Goal: Task Accomplishment & Management: Manage account settings

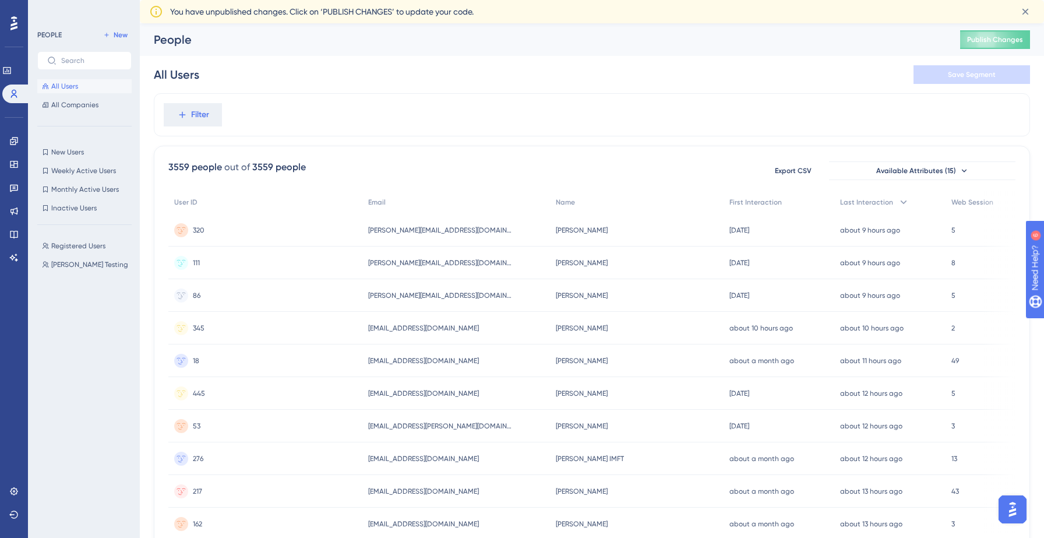
click at [76, 82] on span "All Users" at bounding box center [64, 86] width 27 height 9
click at [90, 246] on span "Registered Users" at bounding box center [78, 245] width 54 height 9
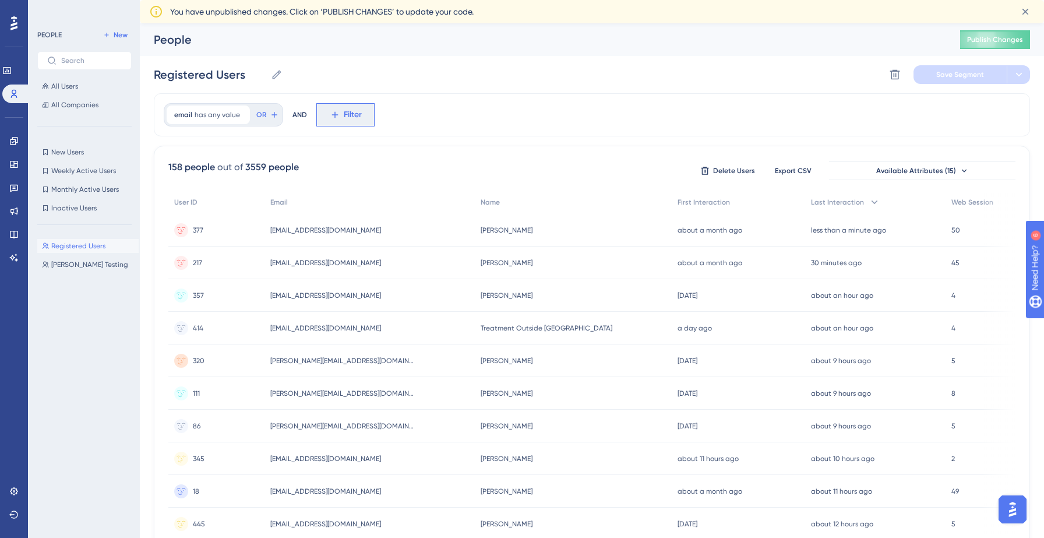
click at [330, 113] on icon at bounding box center [335, 115] width 10 height 10
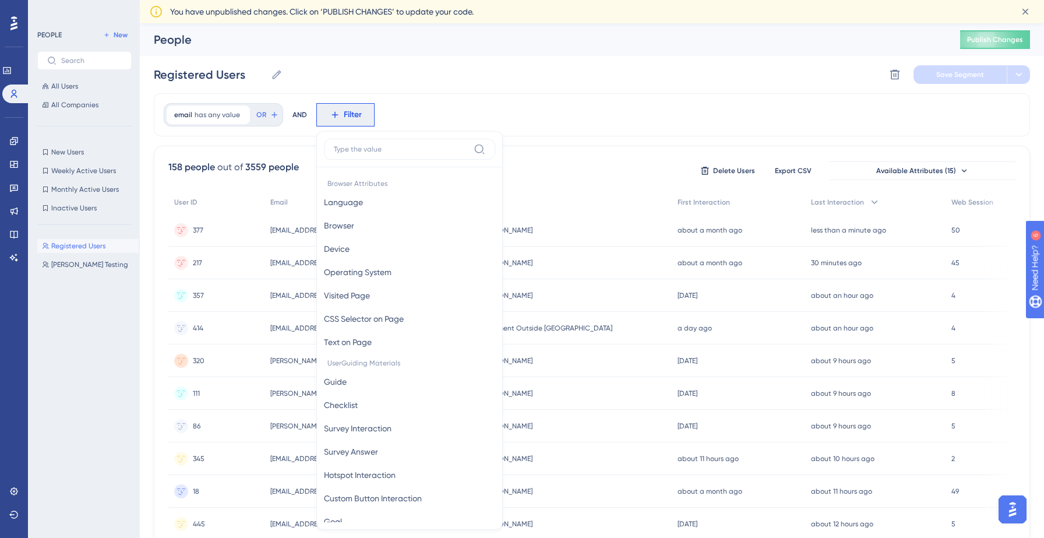
scroll to position [61, 0]
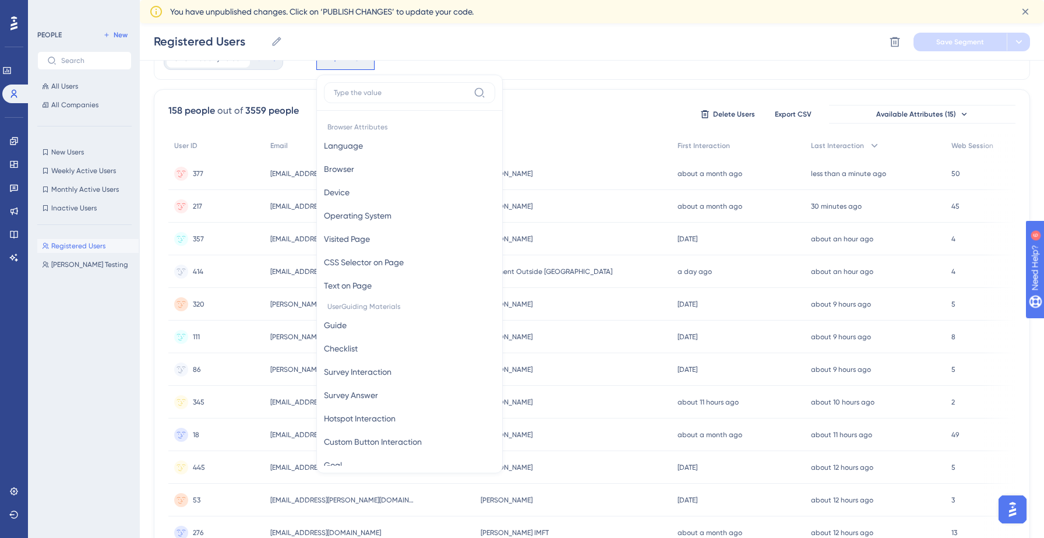
click at [386, 96] on input at bounding box center [401, 92] width 135 height 9
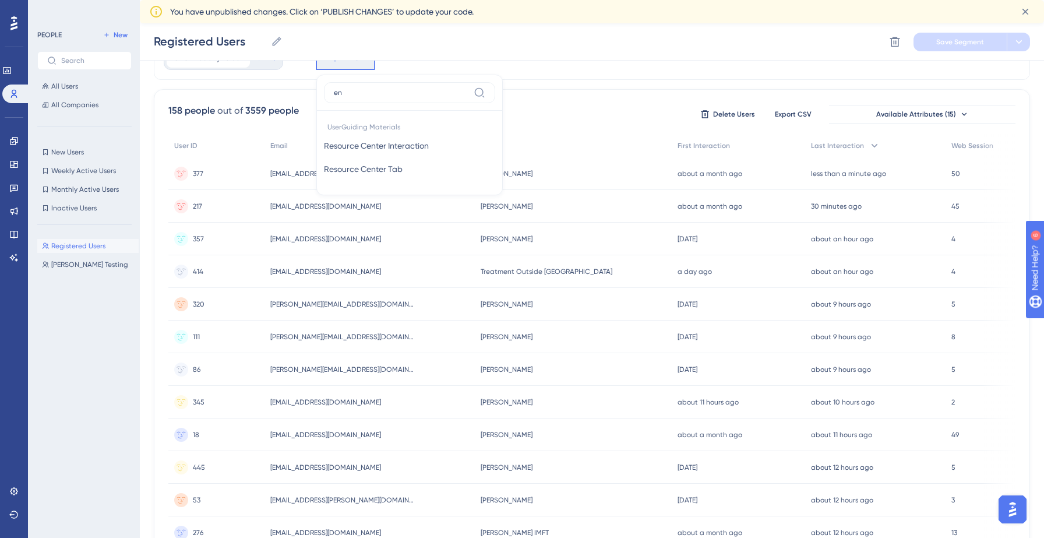
type input "e"
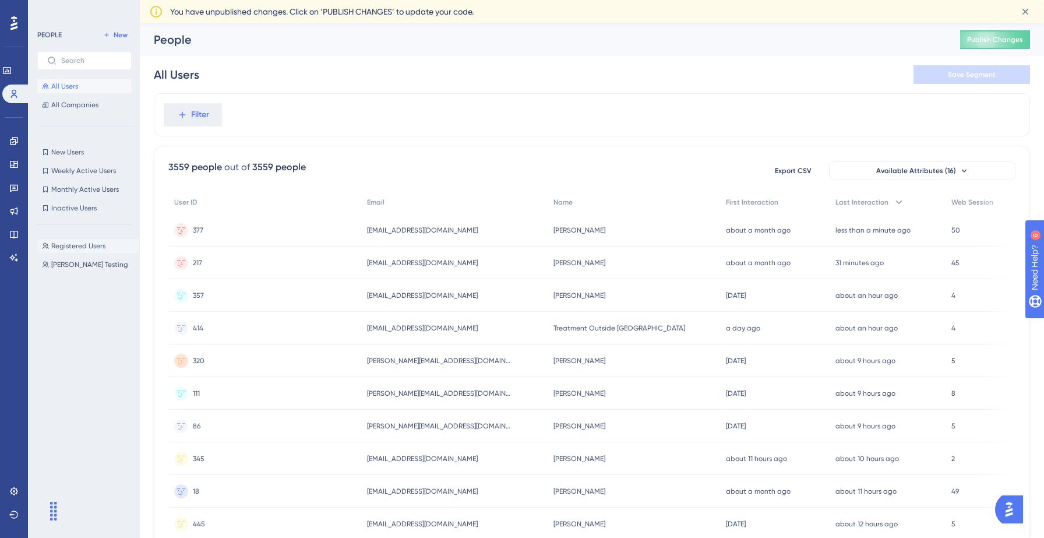
click at [91, 249] on span "Registered Users" at bounding box center [78, 245] width 54 height 9
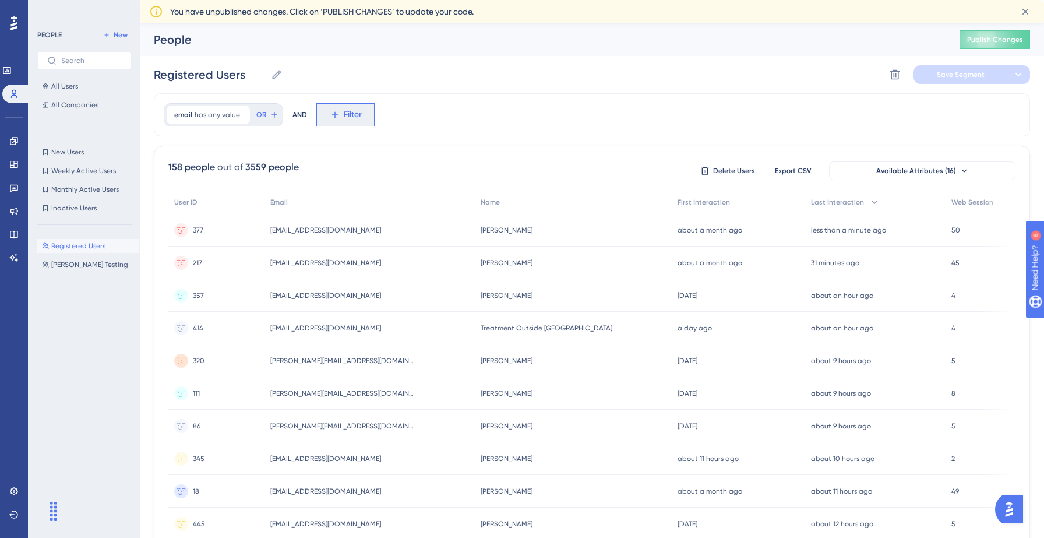
click at [336, 117] on icon at bounding box center [335, 115] width 10 height 10
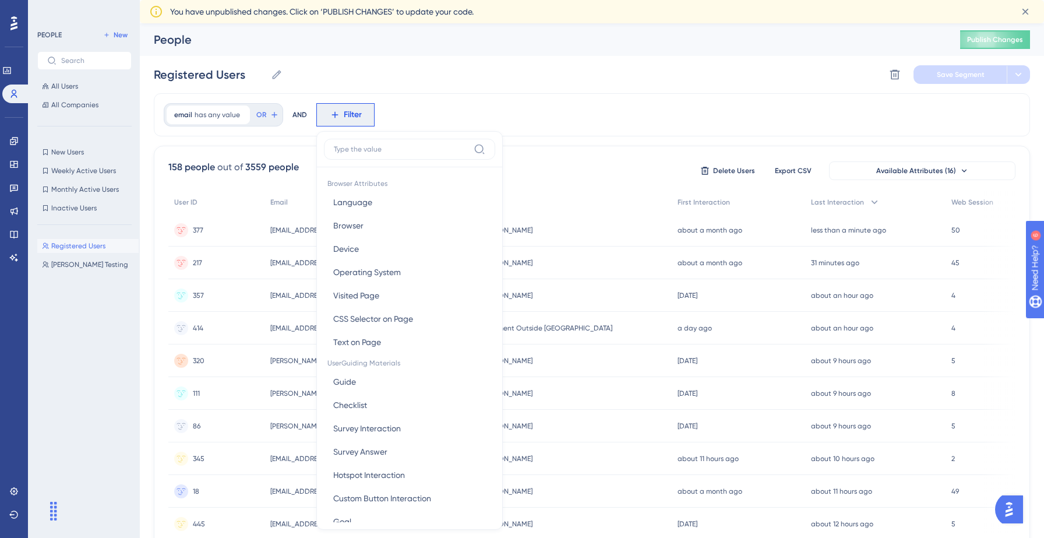
scroll to position [61, 0]
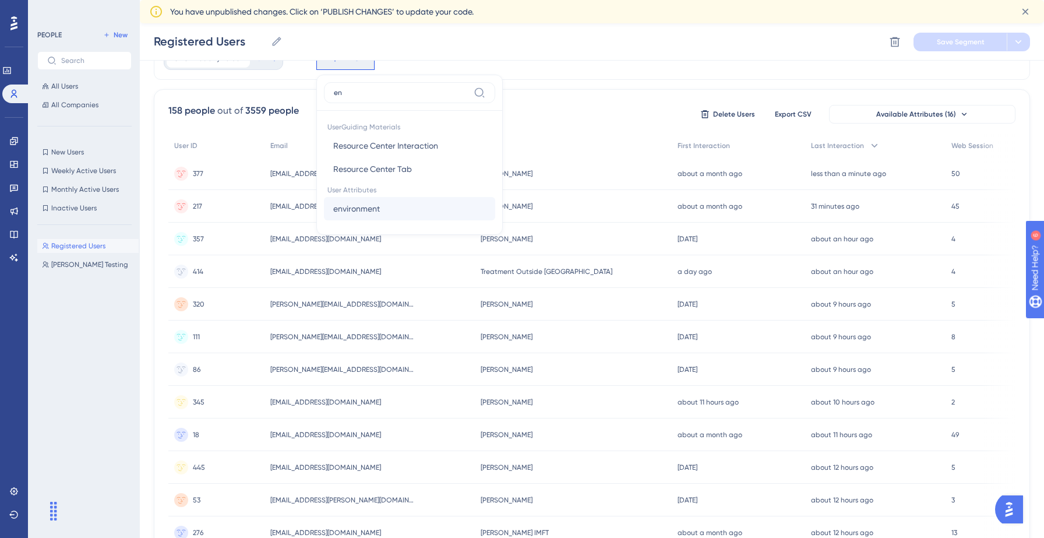
type input "en"
click at [375, 209] on span "environment" at bounding box center [356, 209] width 47 height 14
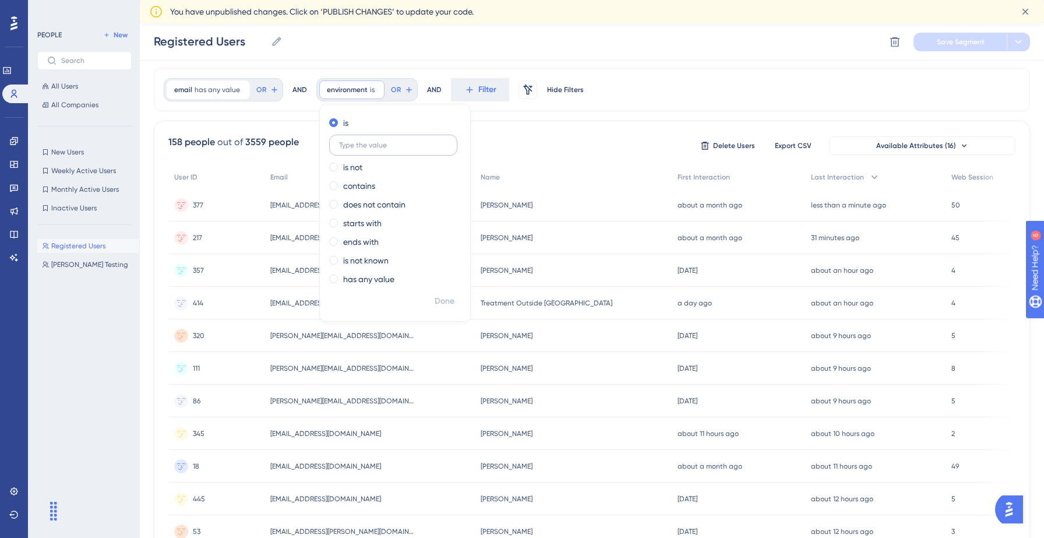
scroll to position [29, 0]
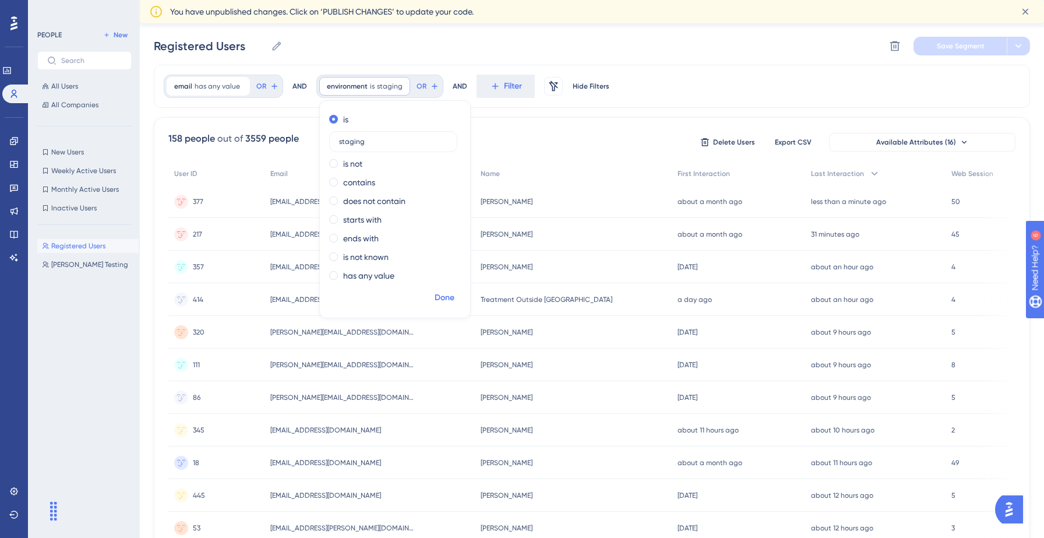
type input "staging"
click at [440, 299] on span "Done" at bounding box center [445, 298] width 20 height 14
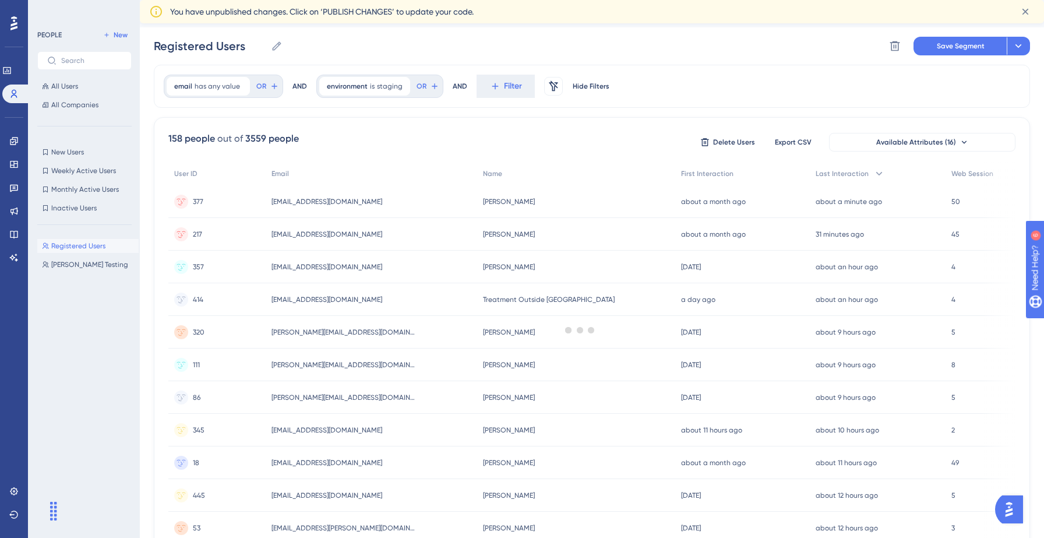
scroll to position [0, 0]
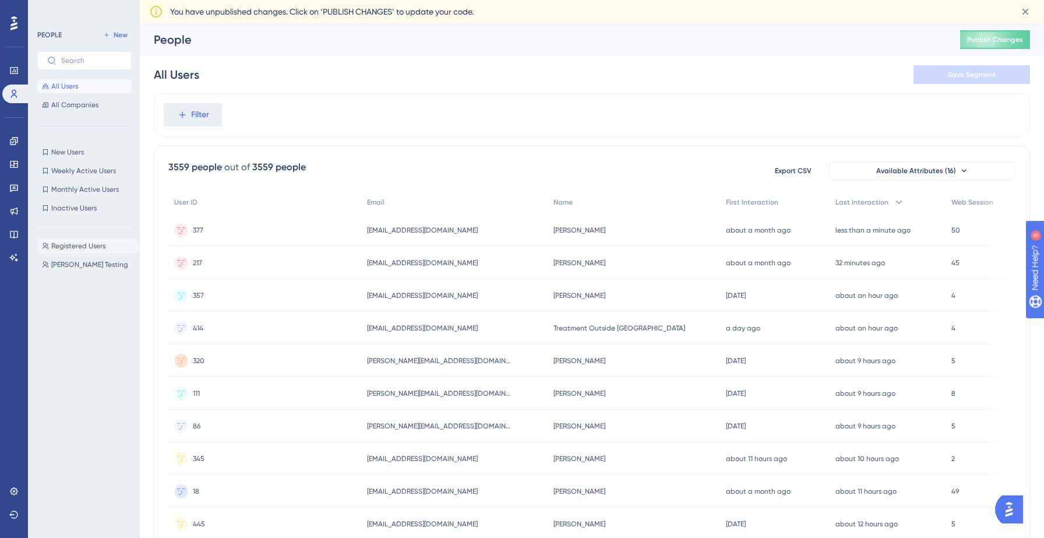
click at [72, 247] on span "Registered Users" at bounding box center [78, 245] width 54 height 9
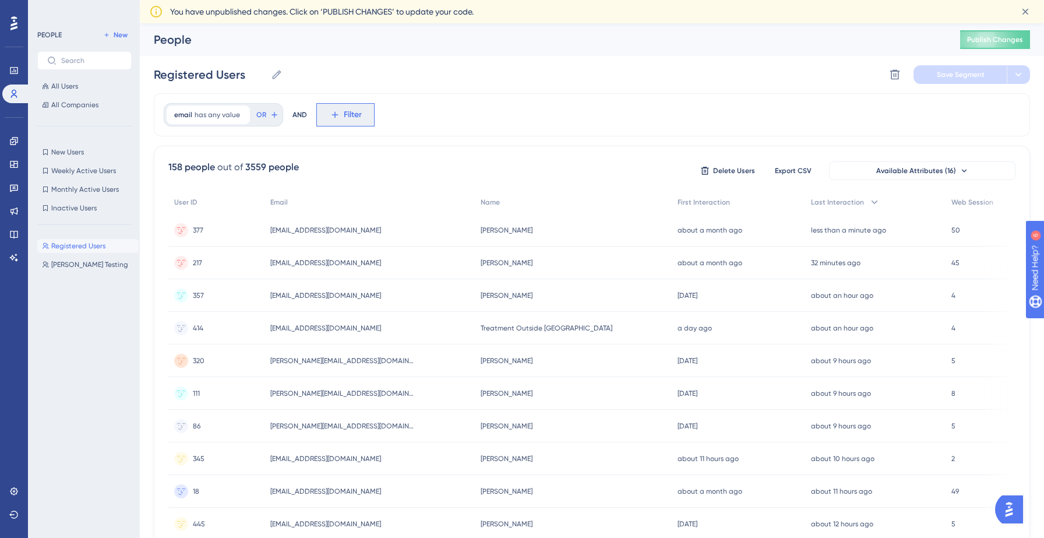
click at [367, 116] on button "Filter" at bounding box center [345, 114] width 58 height 23
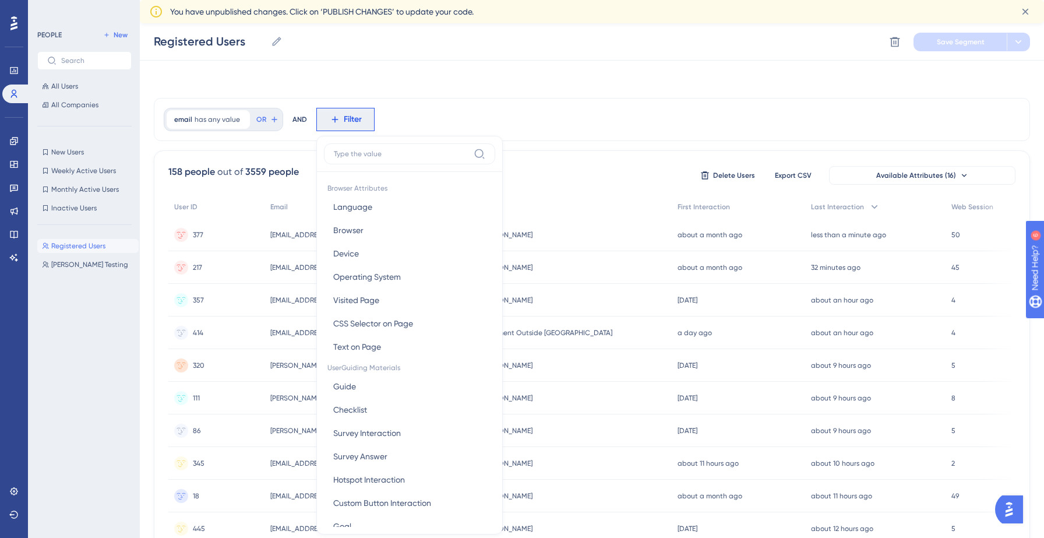
scroll to position [61, 0]
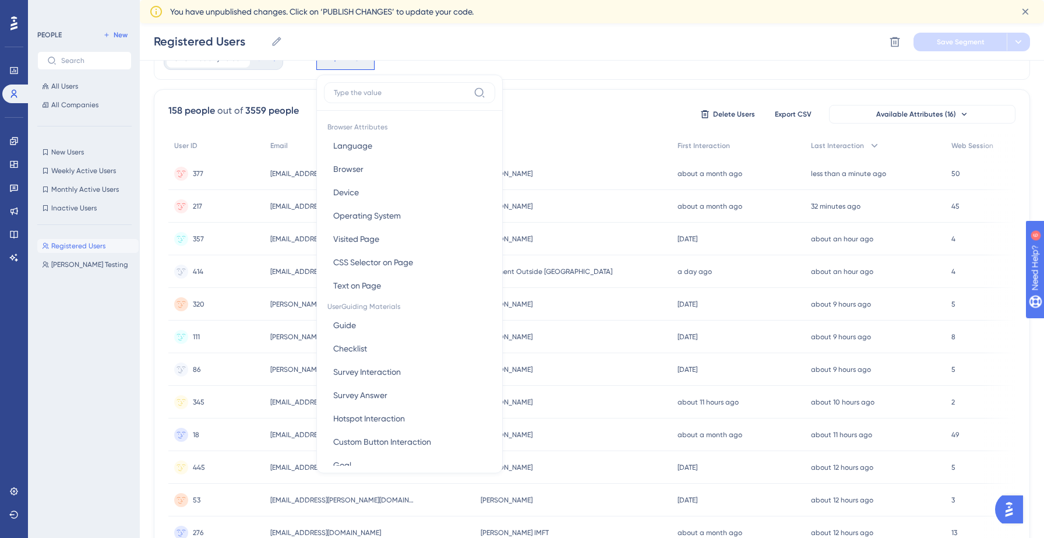
click at [430, 94] on input at bounding box center [401, 92] width 135 height 9
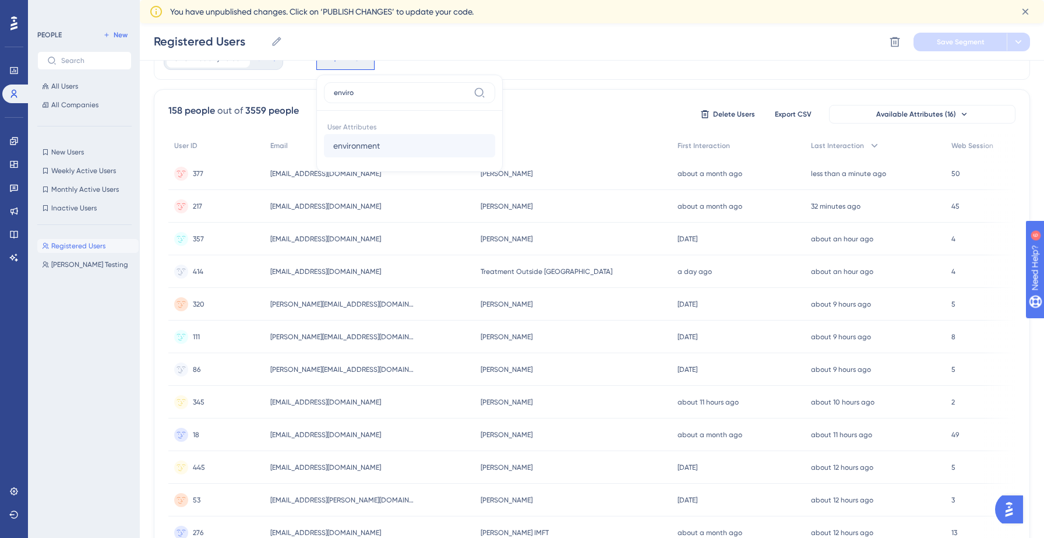
type input "enviro"
click at [401, 149] on button "environment environment" at bounding box center [409, 145] width 171 height 23
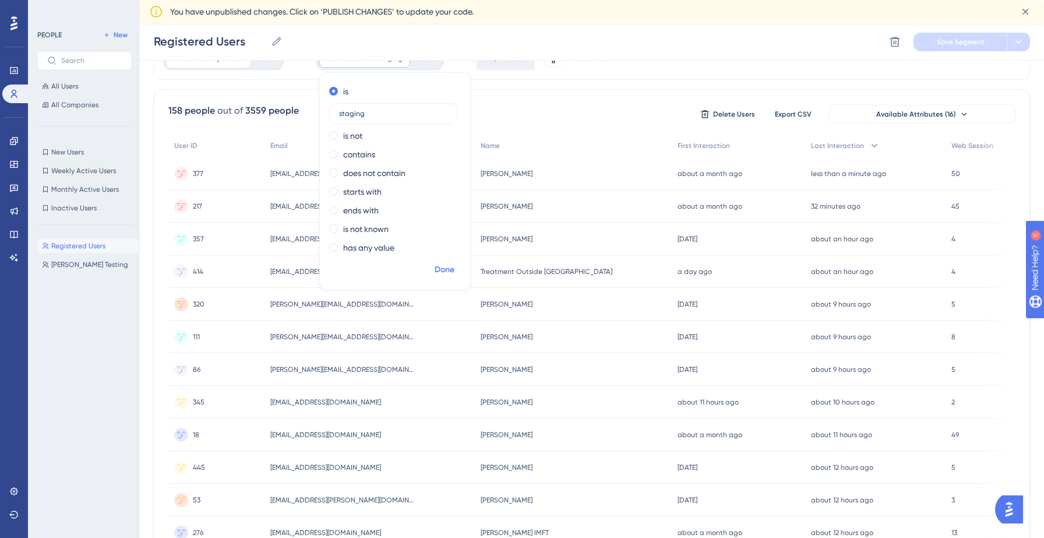
type input "staging"
click at [440, 271] on span "Done" at bounding box center [445, 270] width 20 height 14
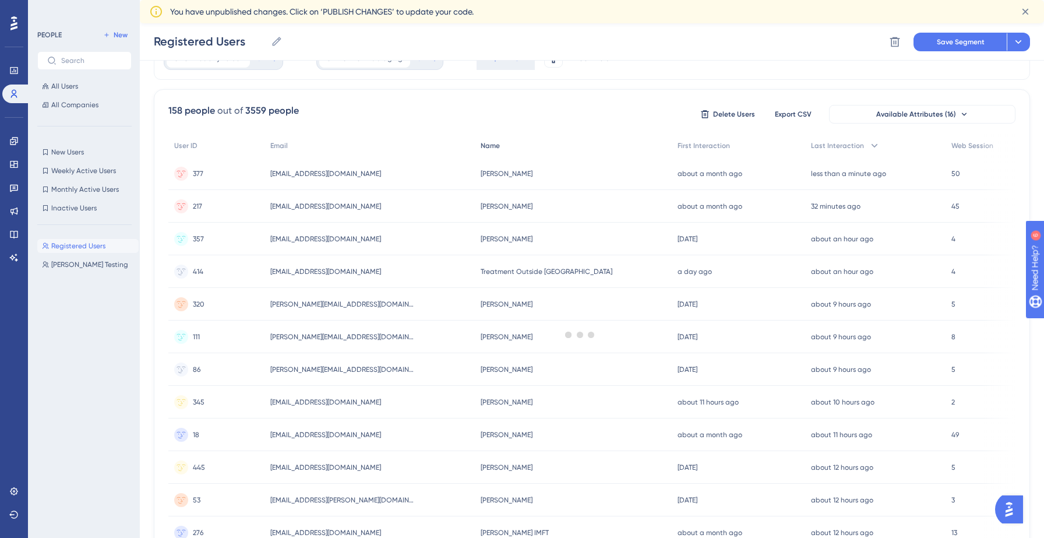
scroll to position [0, 0]
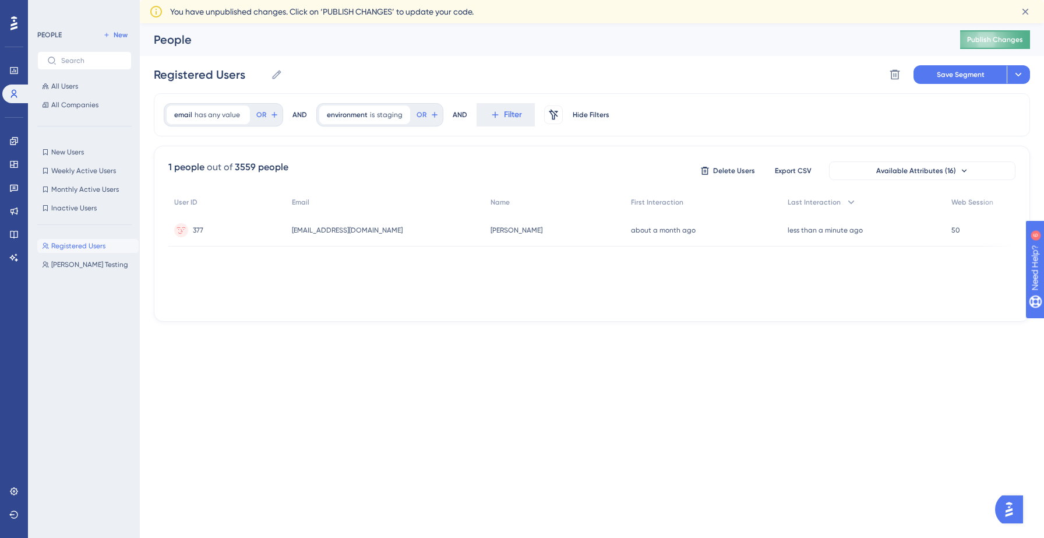
click at [1003, 34] on button "Publish Changes" at bounding box center [995, 39] width 70 height 19
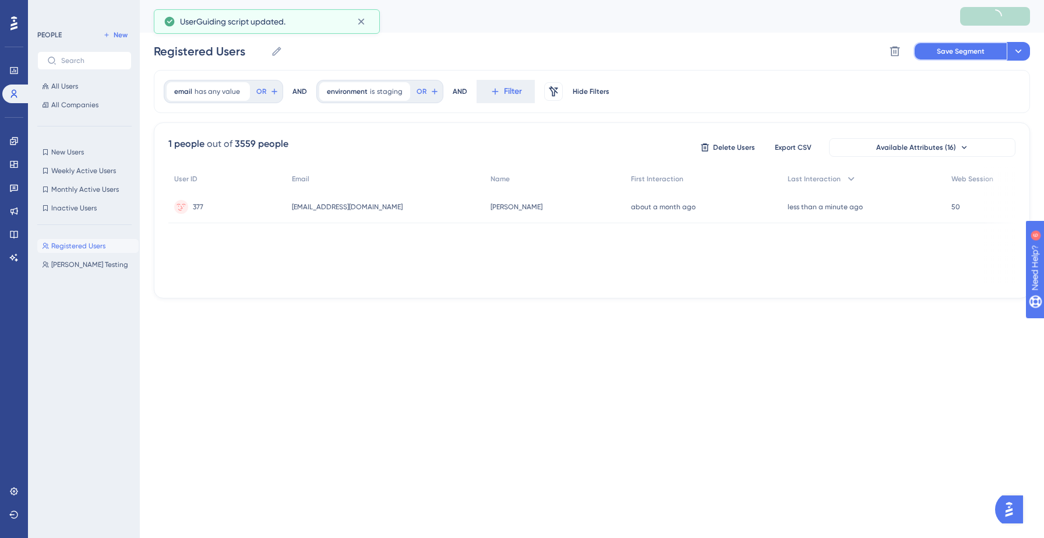
click at [979, 56] on button "Save Segment" at bounding box center [959, 51] width 93 height 19
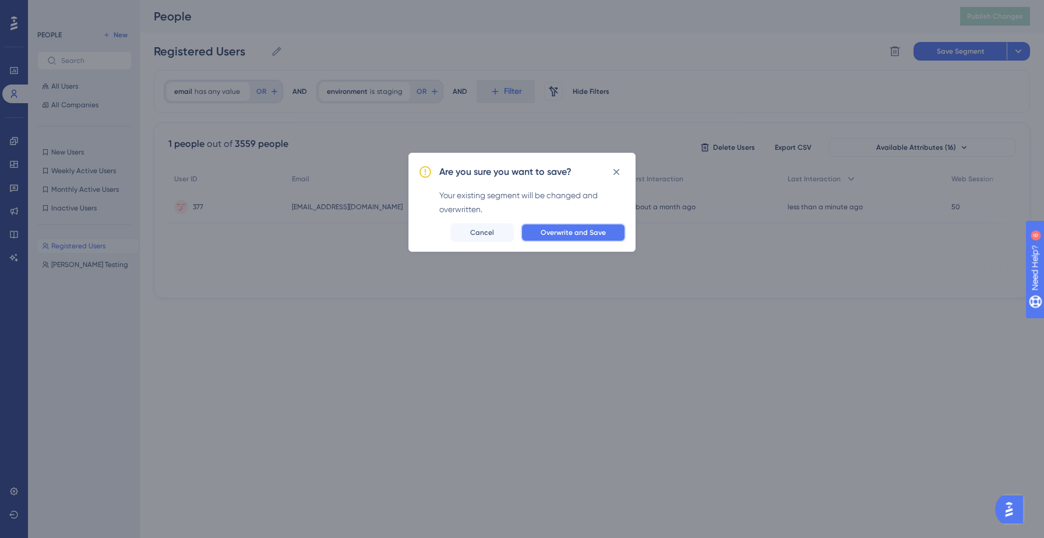
click at [579, 233] on span "Overwrite and Save" at bounding box center [573, 232] width 65 height 9
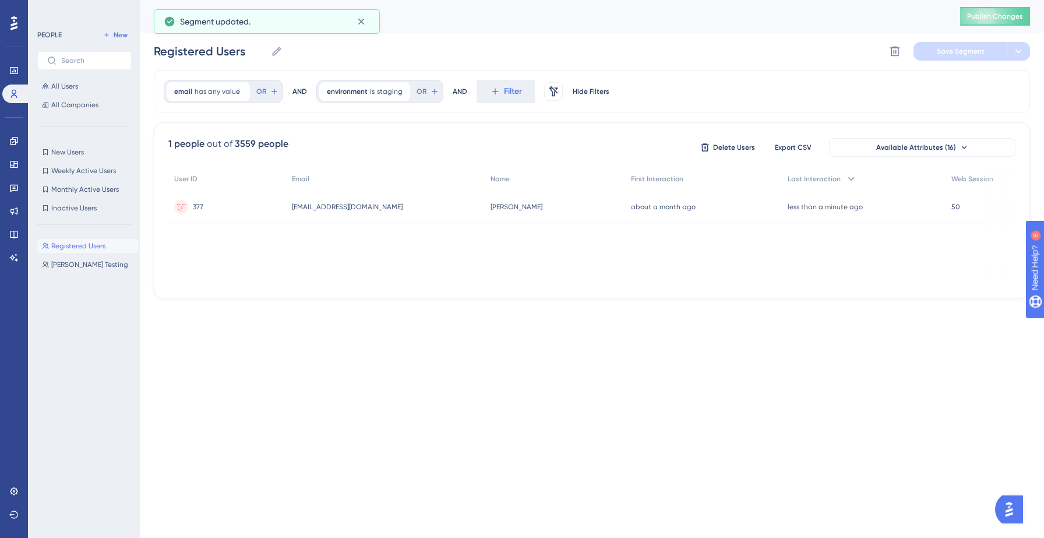
click at [81, 245] on span "Registered Users" at bounding box center [78, 245] width 54 height 9
click at [278, 52] on icon at bounding box center [277, 51] width 12 height 12
click at [266, 52] on input "Registered Users" at bounding box center [210, 51] width 112 height 16
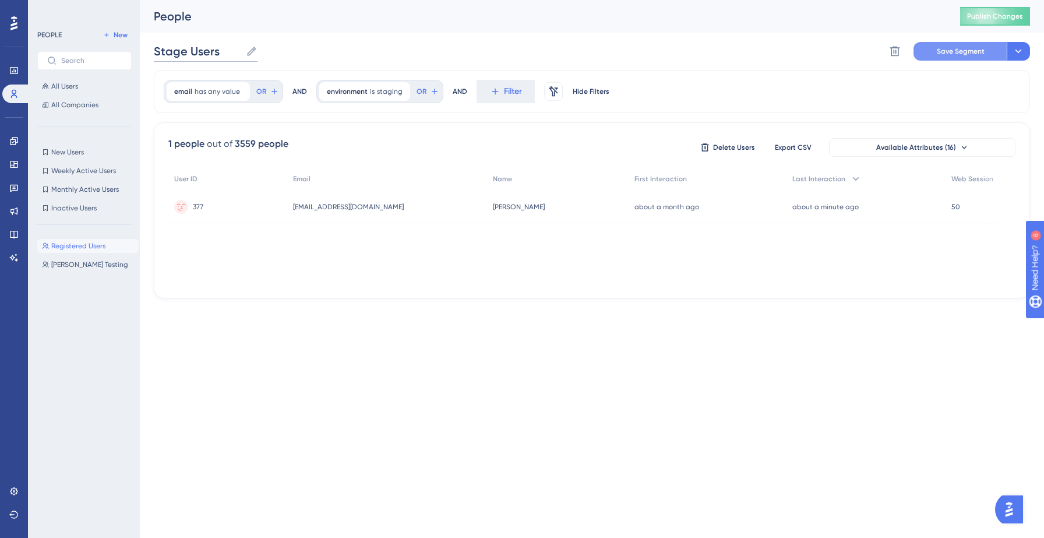
type input "Stage Users"
click at [975, 46] on button "Save Segment" at bounding box center [959, 51] width 93 height 19
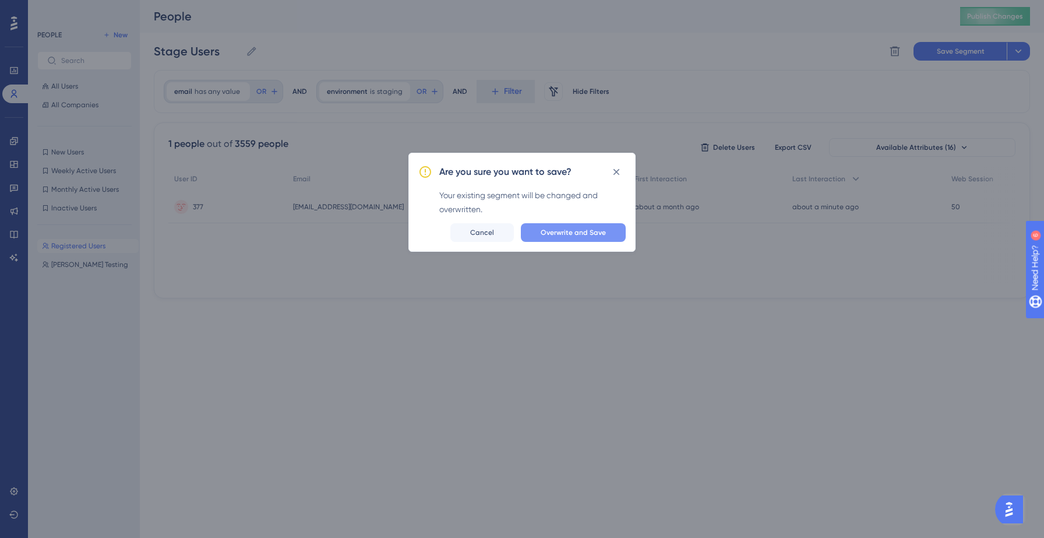
click at [602, 231] on span "Overwrite and Save" at bounding box center [573, 232] width 65 height 9
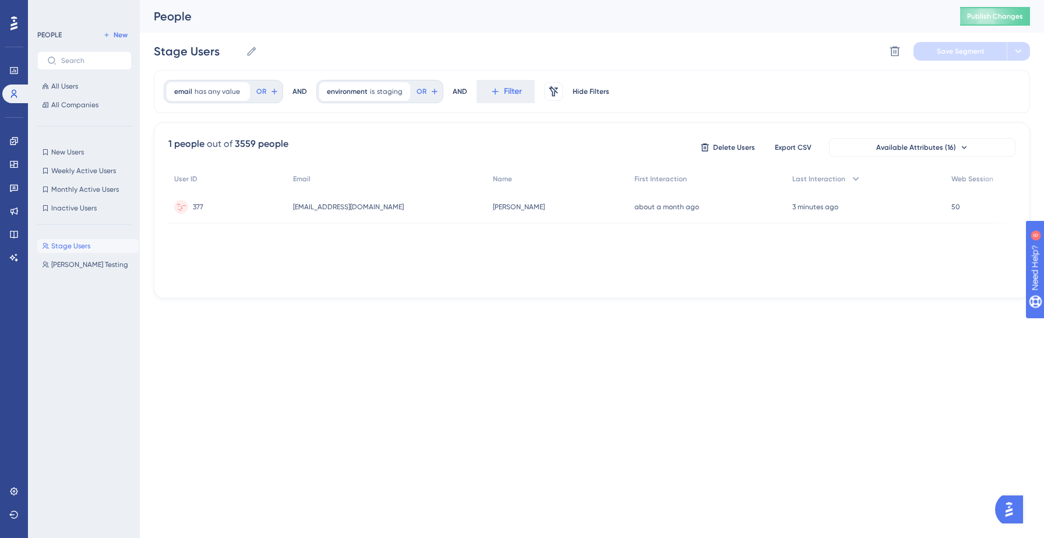
click at [963, 209] on div "50 50" at bounding box center [980, 206] width 70 height 33
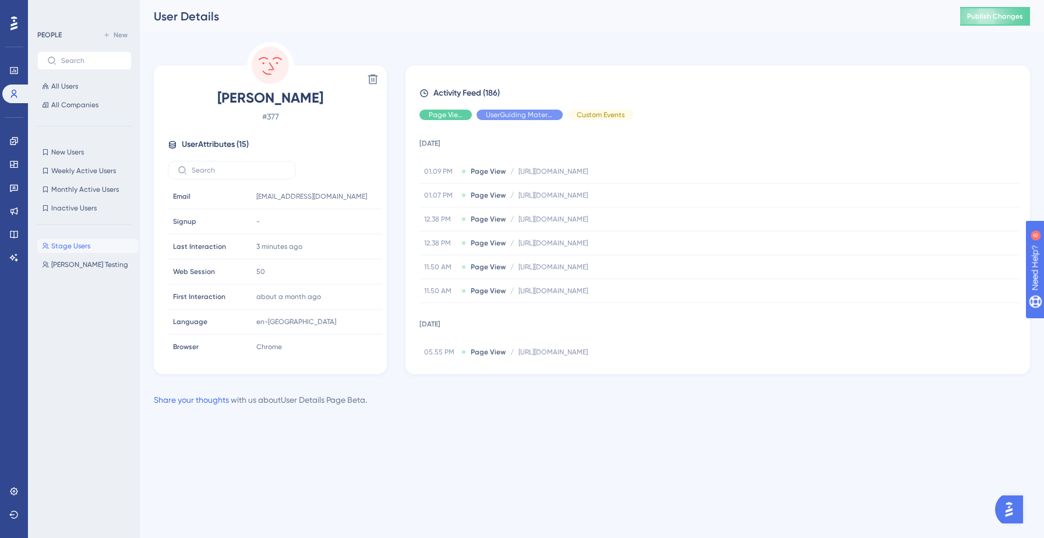
scroll to position [5, 0]
